Goal: Information Seeking & Learning: Learn about a topic

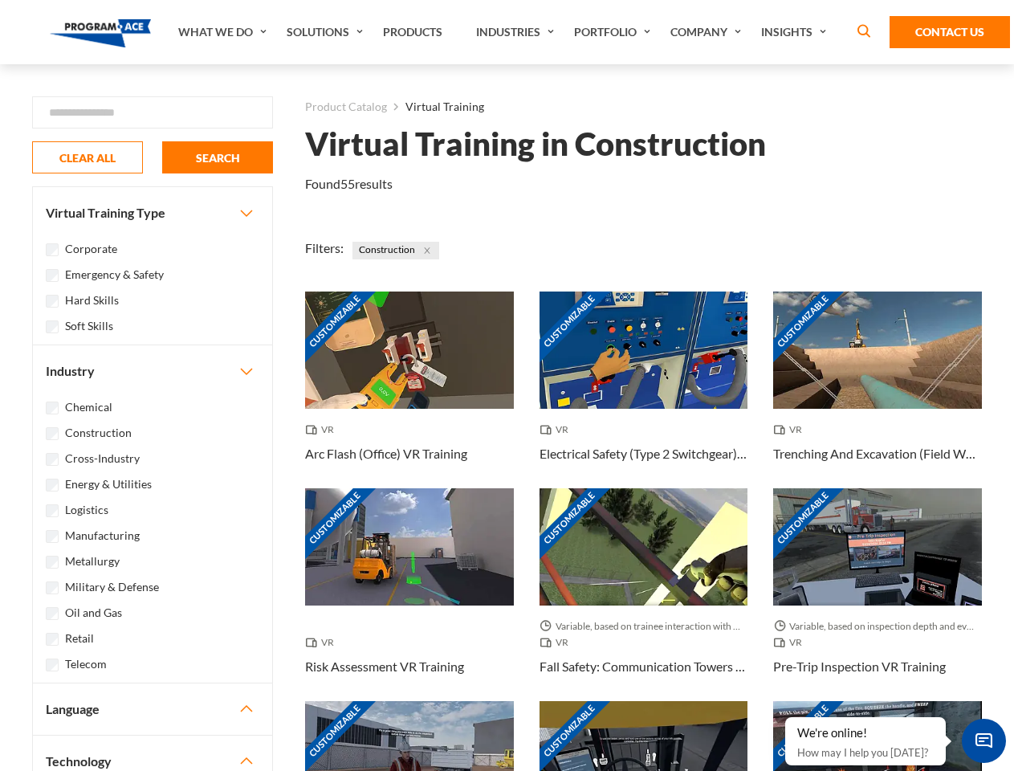
click at [224, 32] on link "What We Do" at bounding box center [224, 32] width 108 height 64
click at [327, 32] on link "Solutions" at bounding box center [327, 32] width 96 height 64
click at [517, 32] on link "Industries" at bounding box center [517, 32] width 98 height 64
click at [709, 32] on link "Company" at bounding box center [707, 32] width 91 height 64
click at [796, 32] on link "Insights" at bounding box center [795, 32] width 85 height 64
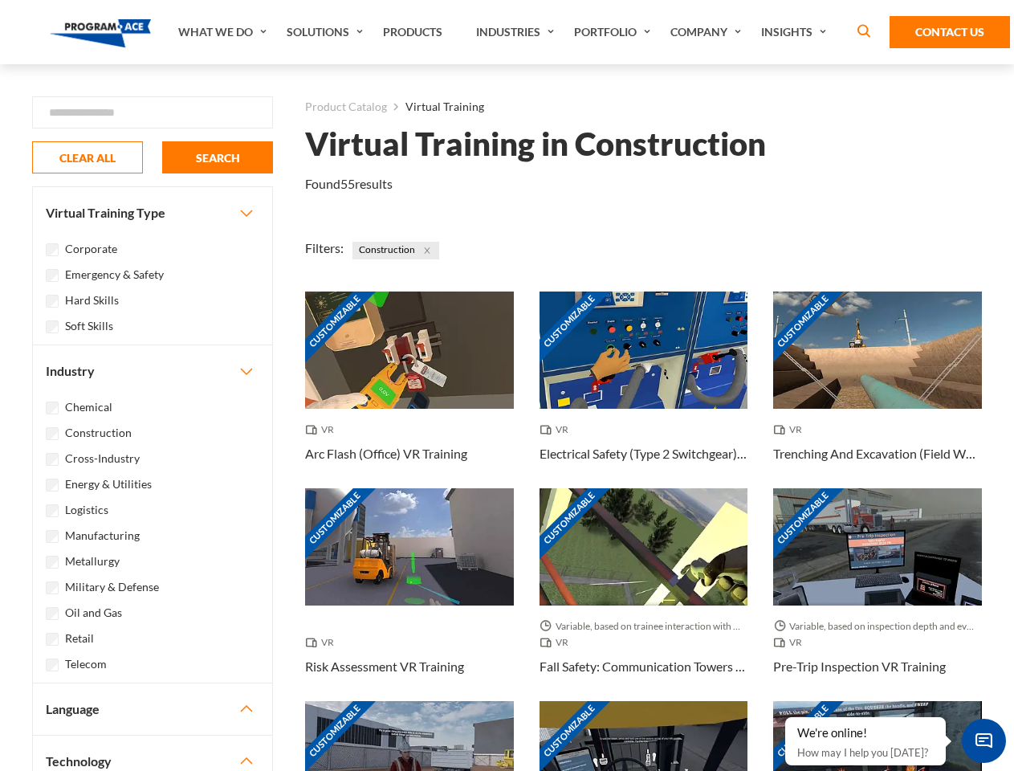
click at [0, 0] on div "Blog White Papers News" at bounding box center [0, 0] width 0 height 0
click at [0, 0] on strong "How Virtual Learning Can Enhance Workforce Productivity: A Guide for L&D Manage…" at bounding box center [0, 0] width 0 height 0
click at [983, 740] on span "Minimize live chat window" at bounding box center [984, 740] width 59 height 59
click at [786, 718] on div "Customizable" at bounding box center [877, 759] width 209 height 117
